Goal: Information Seeking & Learning: Check status

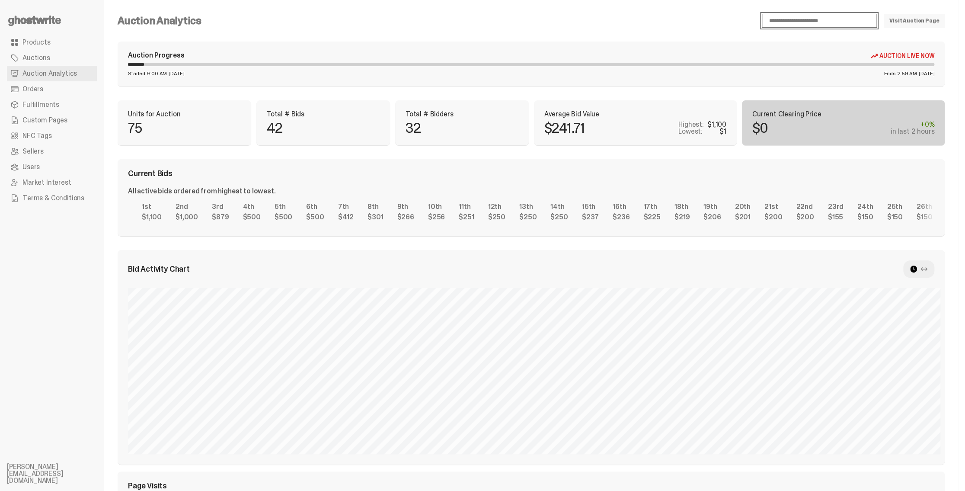
click at [816, 22] on select "**********" at bounding box center [819, 21] width 115 height 14
click at [774, 14] on select "**********" at bounding box center [819, 21] width 115 height 14
drag, startPoint x: 815, startPoint y: 19, endPoint x: 815, endPoint y: 27, distance: 8.2
click at [815, 19] on select "**********" at bounding box center [819, 21] width 115 height 14
click at [774, 14] on select "**********" at bounding box center [819, 21] width 115 height 14
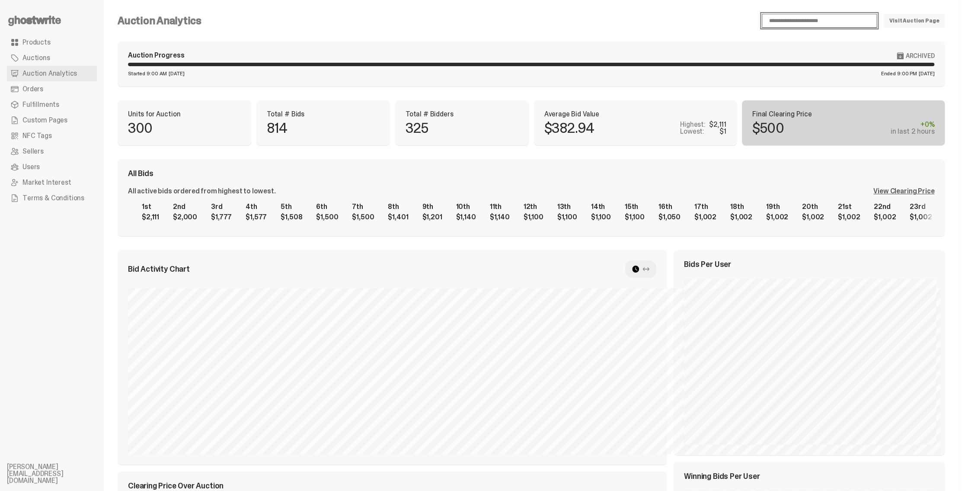
select select "**"
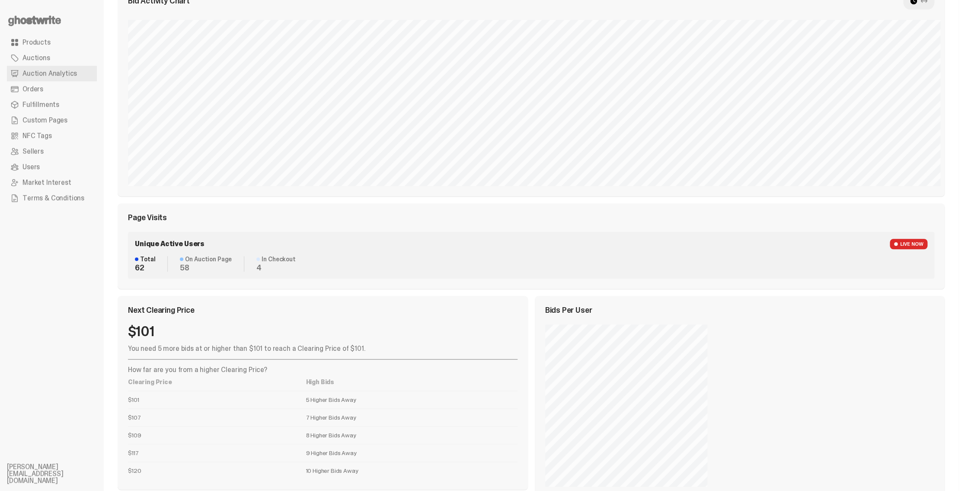
scroll to position [287, 0]
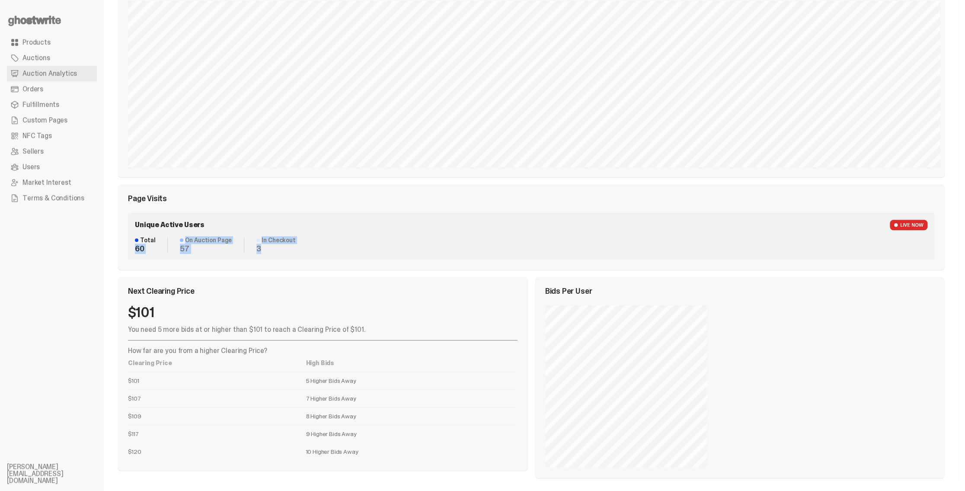
drag, startPoint x: 133, startPoint y: 245, endPoint x: 309, endPoint y: 252, distance: 175.7
click at [308, 252] on div "Unique Active Users LIVE NOW Total 60 On Auction Page 57 In Checkout 3" at bounding box center [531, 236] width 806 height 47
click at [310, 251] on div "Total 60 On Auction Page 57 In Checkout 3" at bounding box center [531, 245] width 793 height 16
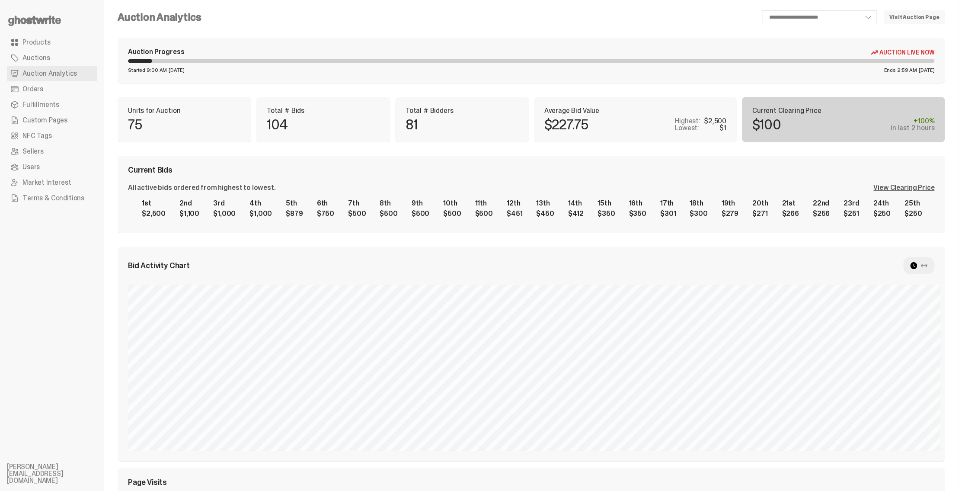
scroll to position [0, 0]
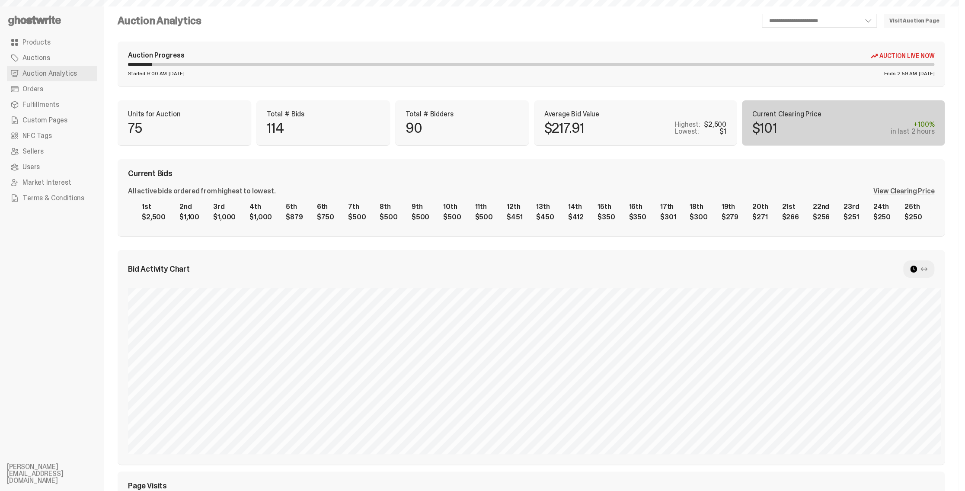
select select "**"
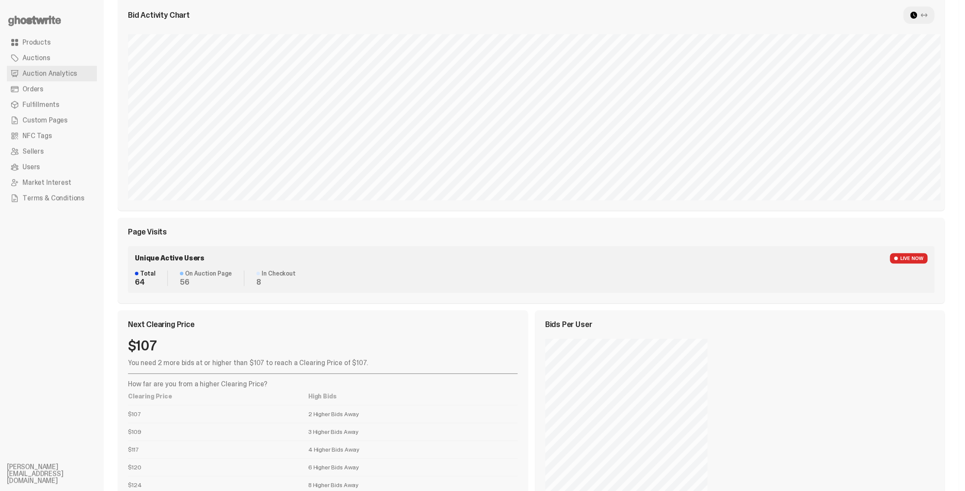
scroll to position [287, 0]
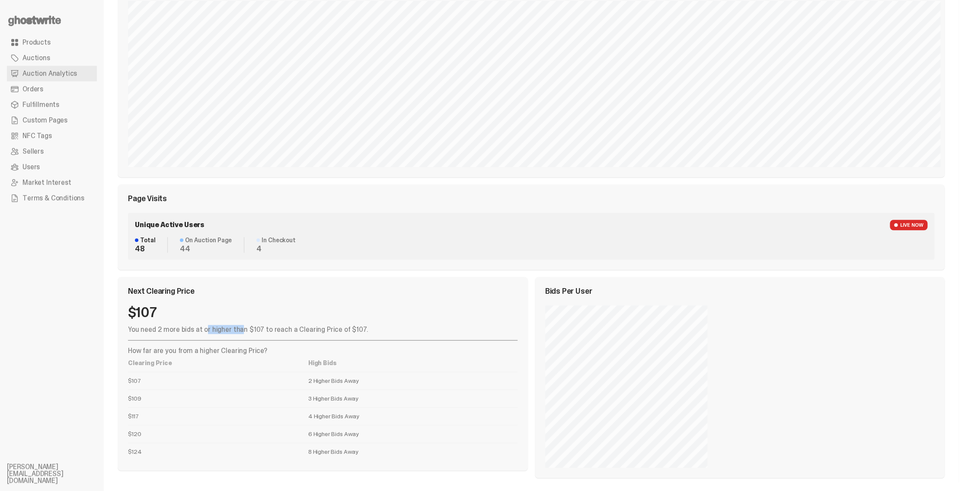
click at [219, 329] on p "You need 2 more bids at or higher than $107 to reach a Clearing Price of $107." at bounding box center [323, 329] width 390 height 7
click at [227, 329] on p "You need 2 more bids at or higher than $107 to reach a Clearing Price of $107." at bounding box center [323, 329] width 390 height 7
click at [256, 330] on p "You need 2 more bids at or higher than $107 to reach a Clearing Price of $107." at bounding box center [323, 329] width 390 height 7
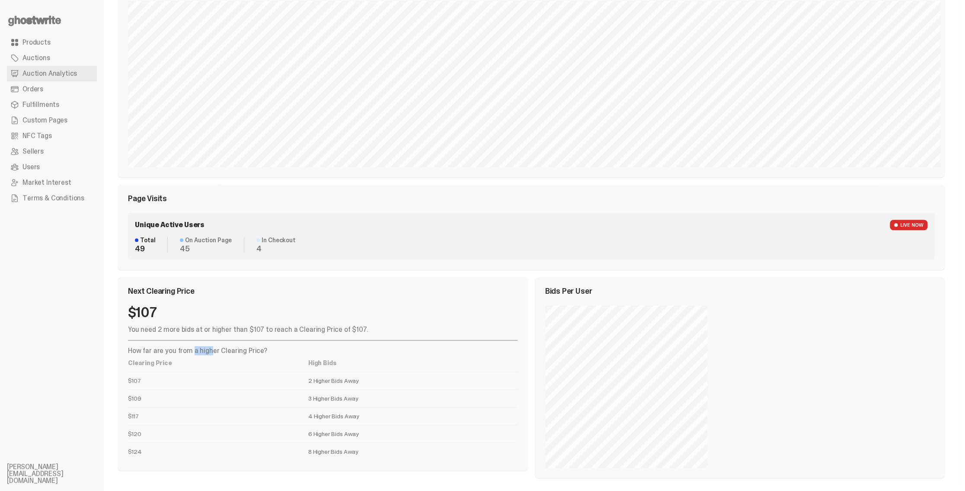
drag, startPoint x: 190, startPoint y: 352, endPoint x: 211, endPoint y: 351, distance: 21.2
click at [210, 351] on p "How far are you from a higher Clearing Price?" at bounding box center [323, 350] width 390 height 7
click at [215, 350] on p "How far are you from a higher Clearing Price?" at bounding box center [323, 350] width 390 height 7
drag, startPoint x: 179, startPoint y: 246, endPoint x: 317, endPoint y: 246, distance: 137.1
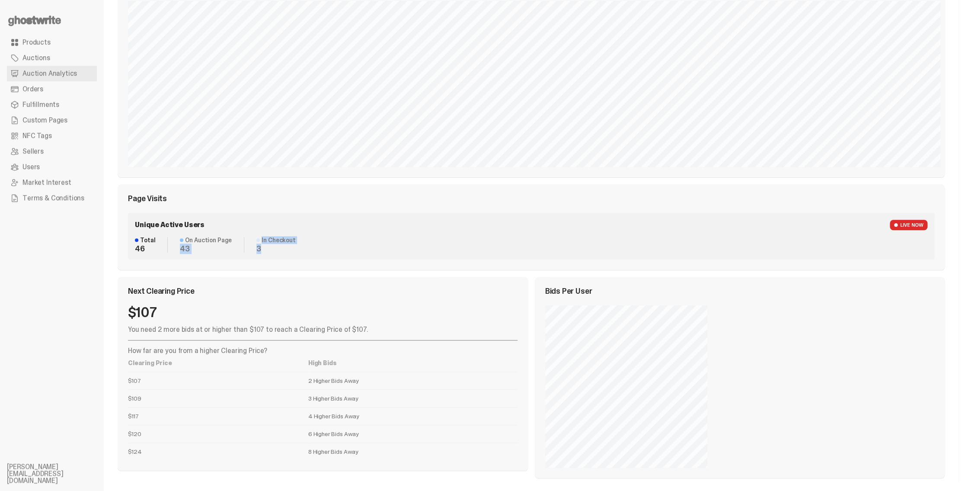
click at [290, 247] on div "Total 46 On Auction Page 43 In Checkout 3" at bounding box center [531, 245] width 793 height 16
click at [321, 248] on div "Total 46 On Auction Page 43 In Checkout 3" at bounding box center [531, 245] width 793 height 16
drag, startPoint x: 136, startPoint y: 246, endPoint x: 350, endPoint y: 249, distance: 214.1
click at [341, 249] on div "Total 46 On Auction Page 43 In Checkout 3" at bounding box center [531, 245] width 793 height 16
click at [352, 249] on div "Total 46 On Auction Page 43 In Checkout 3" at bounding box center [531, 245] width 793 height 16
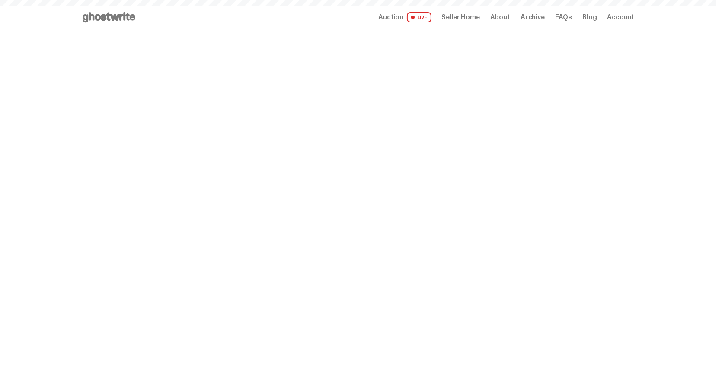
click at [401, 20] on span "Auction" at bounding box center [390, 17] width 25 height 7
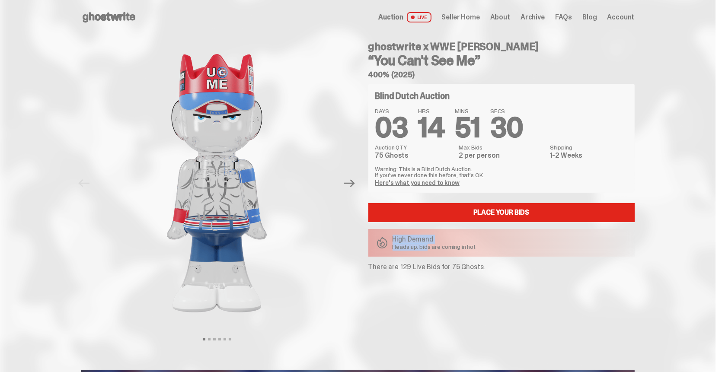
drag, startPoint x: 397, startPoint y: 239, endPoint x: 436, endPoint y: 246, distance: 39.2
click at [432, 246] on div "High Demand Heads up: bids are coming in hot" at bounding box center [434, 243] width 83 height 14
click at [439, 246] on p "Heads up: bids are coming in hot" at bounding box center [434, 247] width 83 height 6
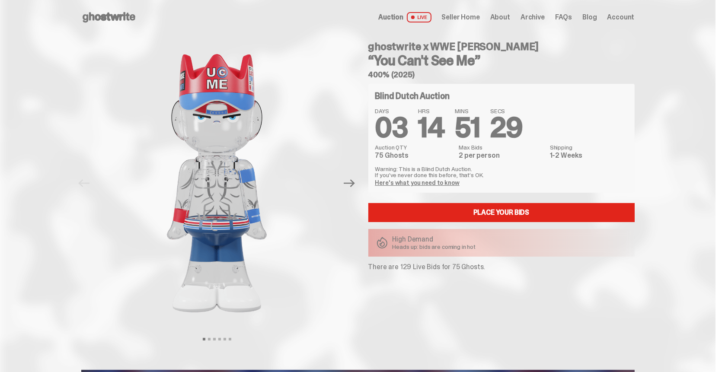
click at [422, 240] on p "High Demand" at bounding box center [434, 239] width 83 height 7
click at [432, 247] on p "Heads up: bids are coming in hot" at bounding box center [434, 247] width 83 height 6
click at [432, 246] on p "Heads up: bids are coming in hot" at bounding box center [434, 247] width 83 height 6
click at [420, 237] on p "High Demand" at bounding box center [434, 239] width 83 height 7
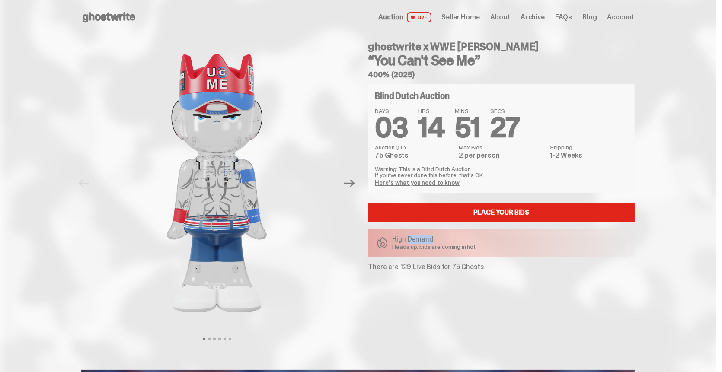
click at [420, 237] on p "High Demand" at bounding box center [434, 239] width 83 height 7
click at [429, 246] on p "Heads up: bids are coming in hot" at bounding box center [434, 247] width 83 height 6
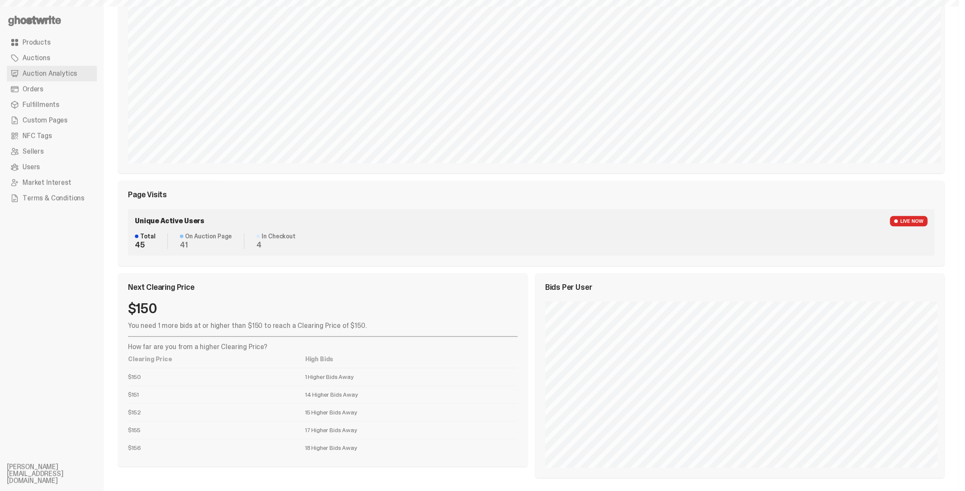
select select "**"
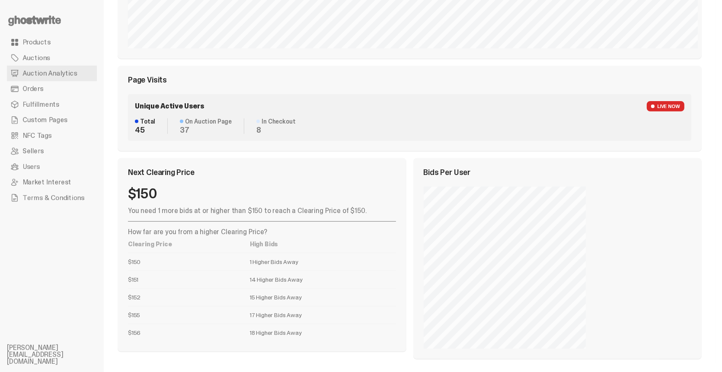
scroll to position [189, 0]
